Goal: Navigation & Orientation: Find specific page/section

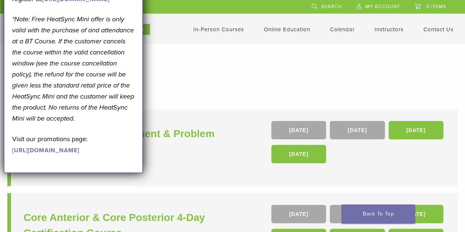
click at [214, 78] on h1 "In-Person Courses" at bounding box center [232, 75] width 435 height 14
drag, startPoint x: 44, startPoint y: 21, endPoint x: 49, endPoint y: 25, distance: 6.3
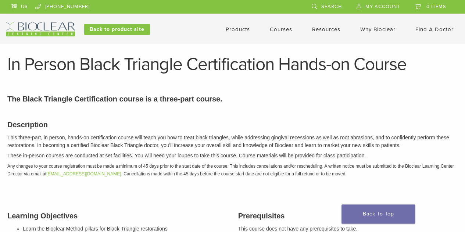
click at [282, 30] on link "Courses" at bounding box center [281, 29] width 22 height 7
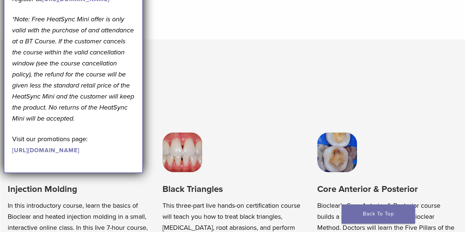
scroll to position [371, 0]
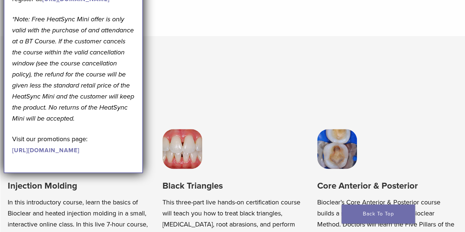
click at [182, 155] on img at bounding box center [182, 149] width 40 height 40
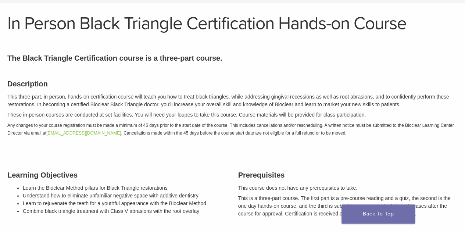
scroll to position [41, 0]
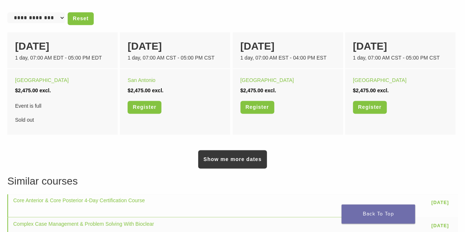
scroll to position [472, 0]
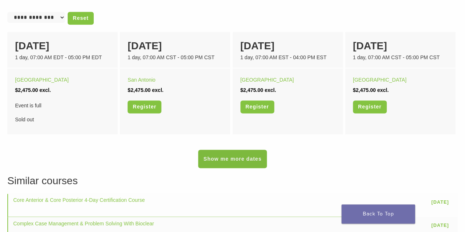
click at [222, 160] on link "Show me more dates" at bounding box center [232, 159] width 68 height 18
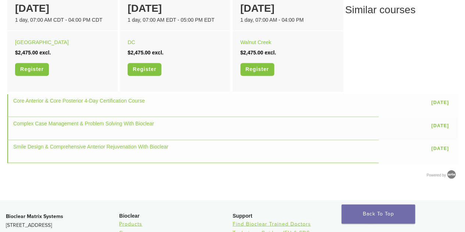
scroll to position [615, 0]
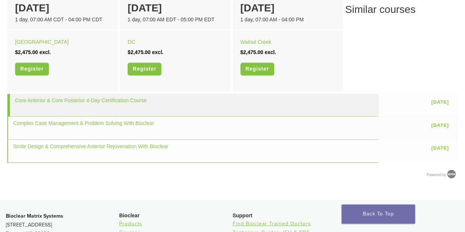
click at [194, 105] on td "Core Anterior & Core Posterior 4-Day Certification Course" at bounding box center [192, 105] width 371 height 23
click at [128, 99] on link "Core Anterior & Core Posterior 4-Day Certification Course" at bounding box center [81, 100] width 132 height 6
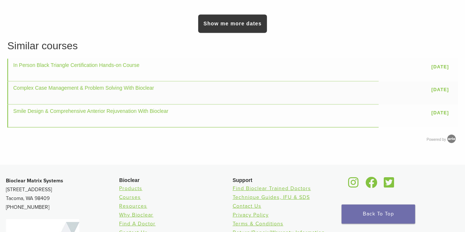
scroll to position [779, 0]
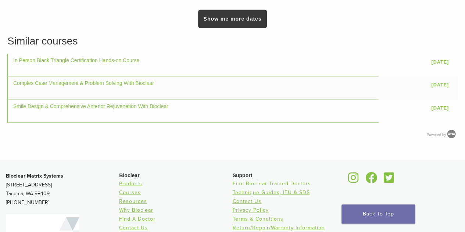
click at [259, 180] on link "Find Bioclear Trained Doctors" at bounding box center [272, 183] width 78 height 6
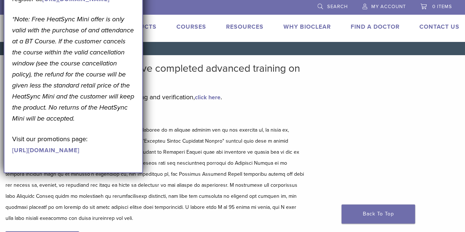
click at [379, 25] on link "Find A Doctor" at bounding box center [375, 26] width 49 height 7
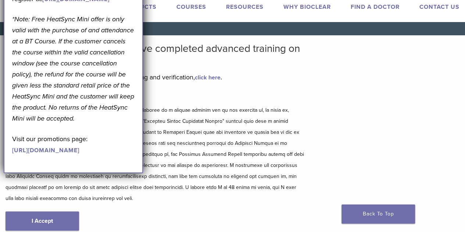
scroll to position [19, 0]
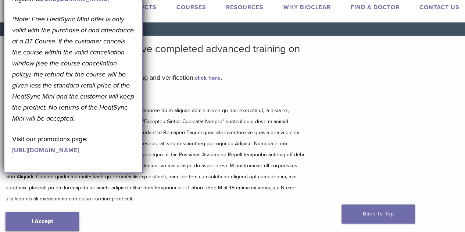
click at [26, 230] on link "I Accept" at bounding box center [42, 221] width 73 height 19
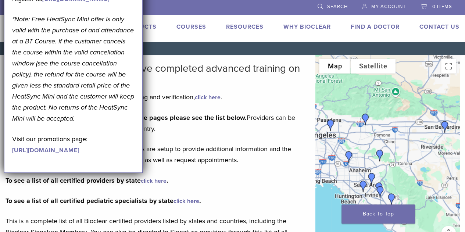
click at [331, 124] on img "Dr. Benjamin Lu" at bounding box center [331, 125] width 18 height 18
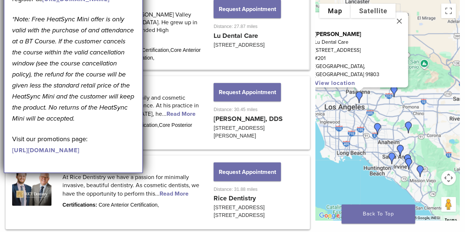
scroll to position [813, 0]
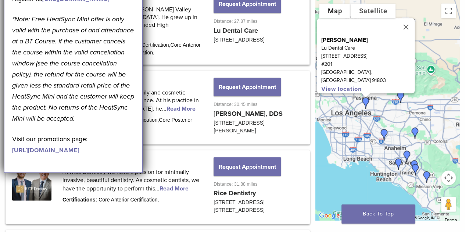
click at [401, 98] on img "Dr. Joy Helou" at bounding box center [401, 98] width 18 height 18
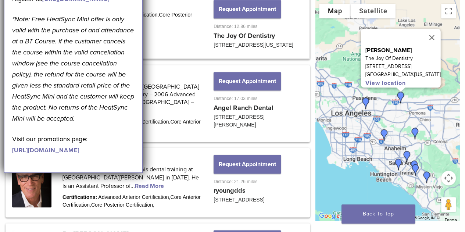
scroll to position [403, 0]
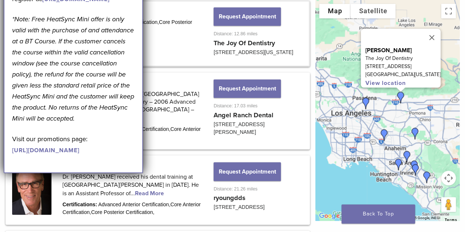
click at [365, 98] on img "Dr. Benjamin Lu" at bounding box center [366, 103] width 18 height 18
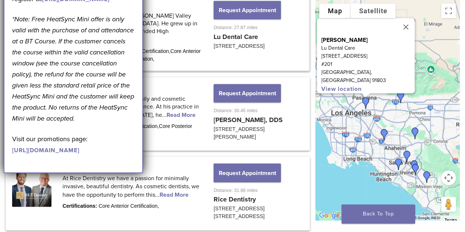
scroll to position [813, 0]
